Goal: Task Accomplishment & Management: Manage account settings

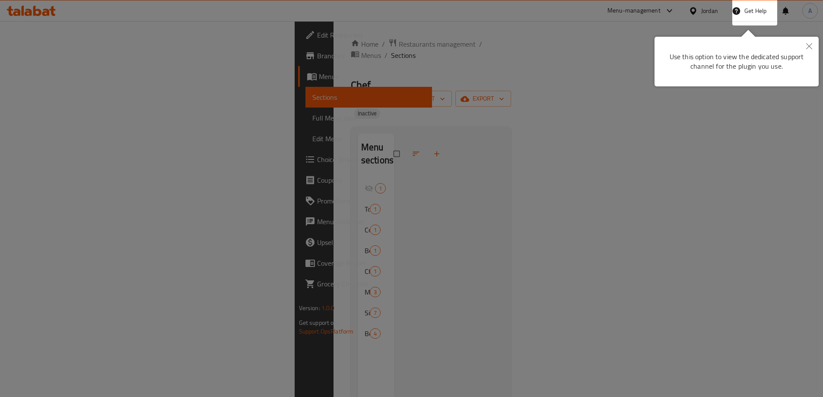
click at [586, 79] on div at bounding box center [411, 198] width 823 height 397
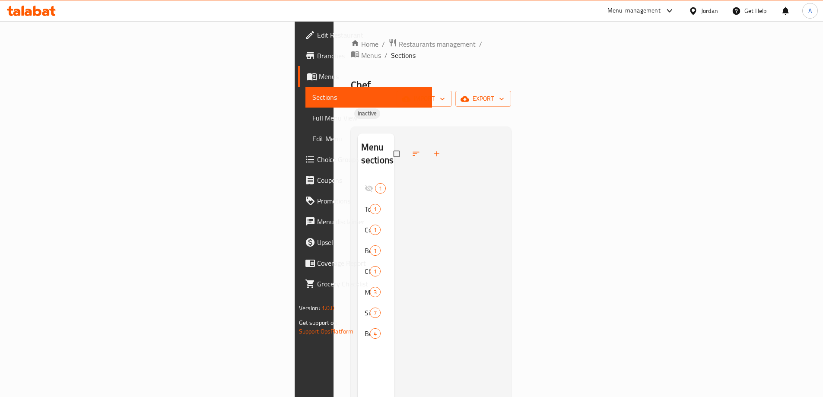
click at [709, 10] on div "Jordan" at bounding box center [710, 11] width 17 height 10
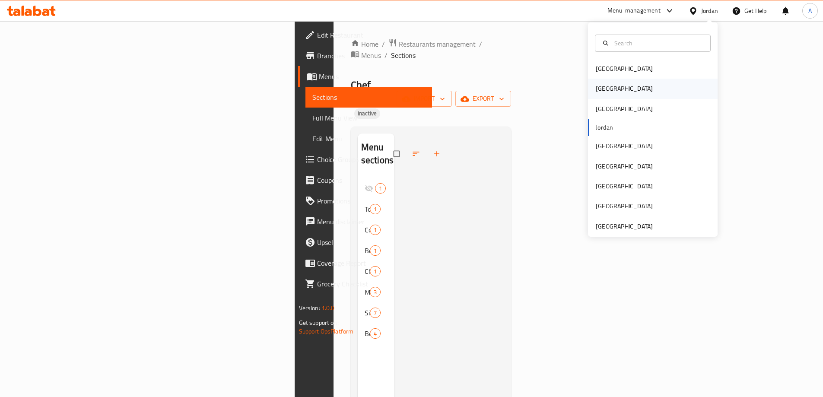
click at [609, 90] on div "[GEOGRAPHIC_DATA]" at bounding box center [624, 89] width 71 height 20
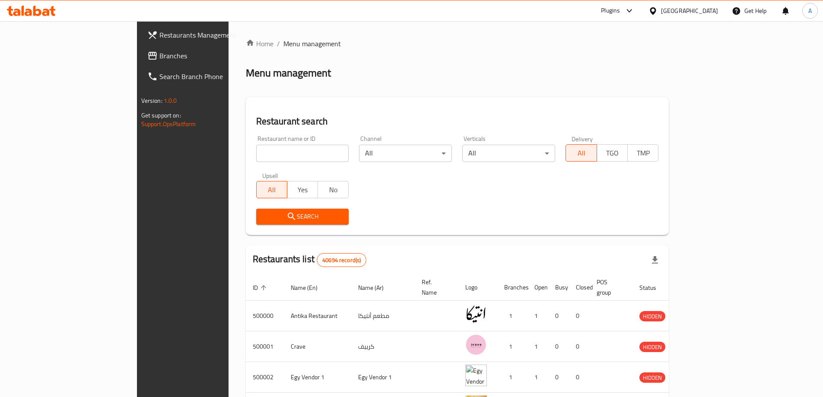
click at [140, 49] on link "Branches" at bounding box center [207, 55] width 134 height 21
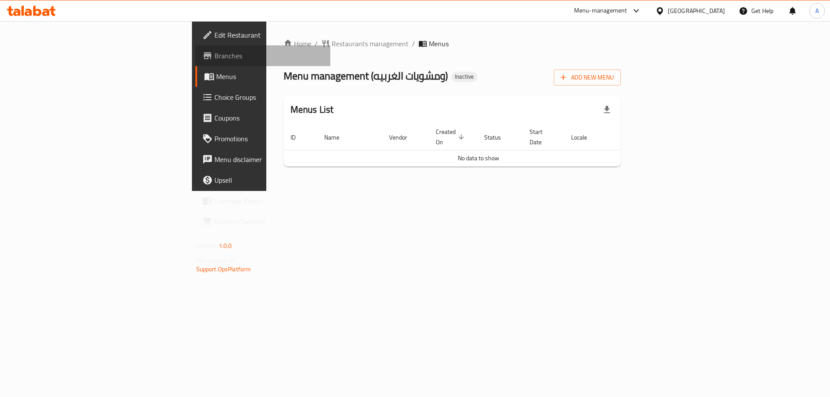
click at [195, 62] on link "Branches" at bounding box center [262, 55] width 135 height 21
click at [638, 36] on div "Home / Restaurants management / Menus Menu management ( Mashwiat elgharbia ) In…" at bounding box center [452, 106] width 372 height 170
click at [614, 77] on span "Add New Menu" at bounding box center [587, 77] width 53 height 11
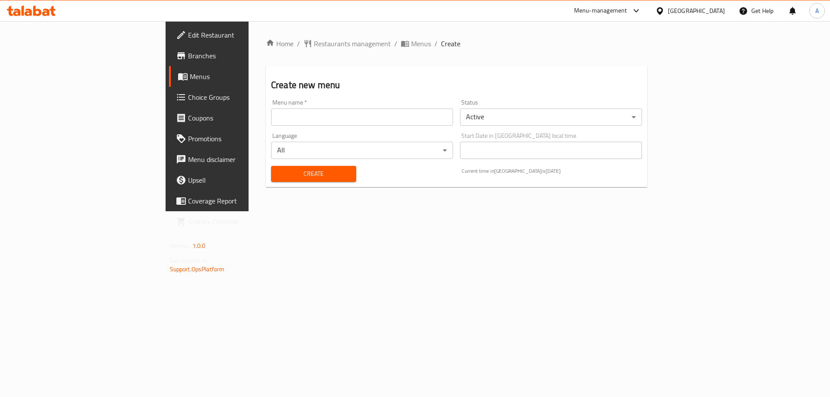
click at [337, 112] on input "text" at bounding box center [362, 117] width 182 height 17
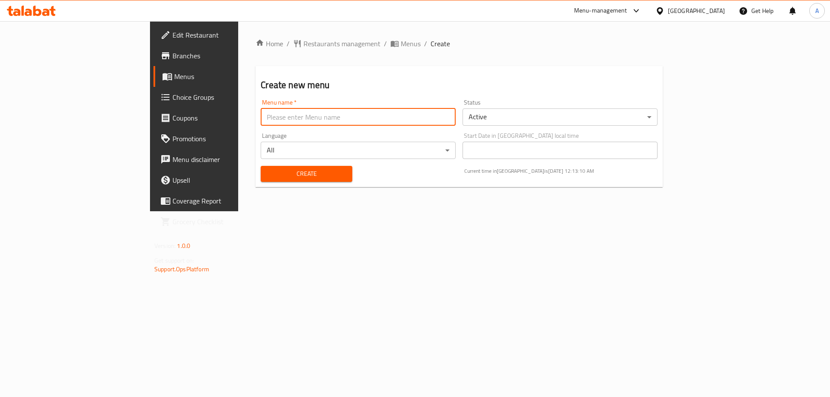
click at [261, 114] on input "text" at bounding box center [358, 117] width 195 height 17
type input "M1"
click at [268, 175] on span "Create" at bounding box center [306, 174] width 77 height 11
click at [153, 83] on link "Menus" at bounding box center [220, 76] width 135 height 21
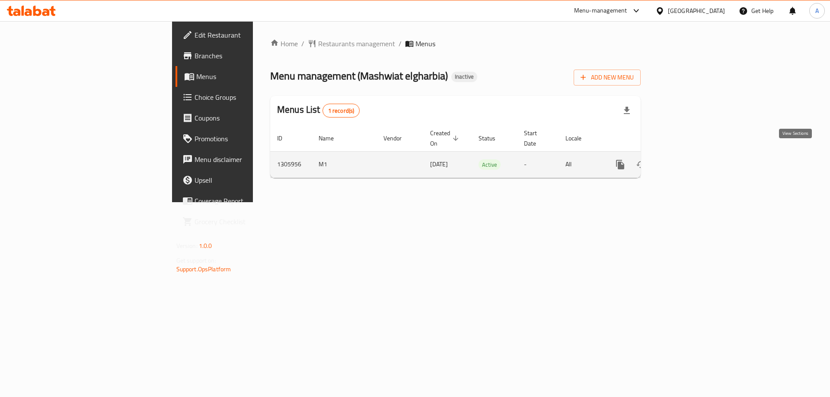
click at [688, 160] on icon "enhanced table" at bounding box center [682, 165] width 10 height 10
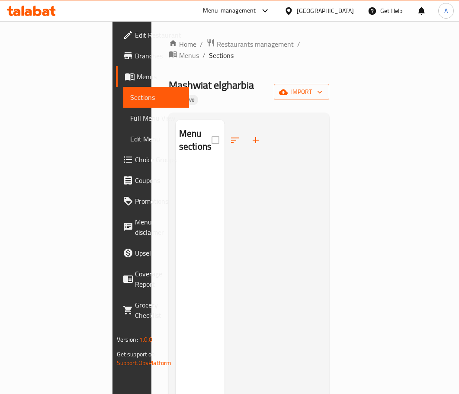
click at [251, 89] on div "Home / Restaurants management / Menus / Sections Mashwiat elgharbia Inactive im…" at bounding box center [249, 279] width 161 height 482
